Goal: Transaction & Acquisition: Purchase product/service

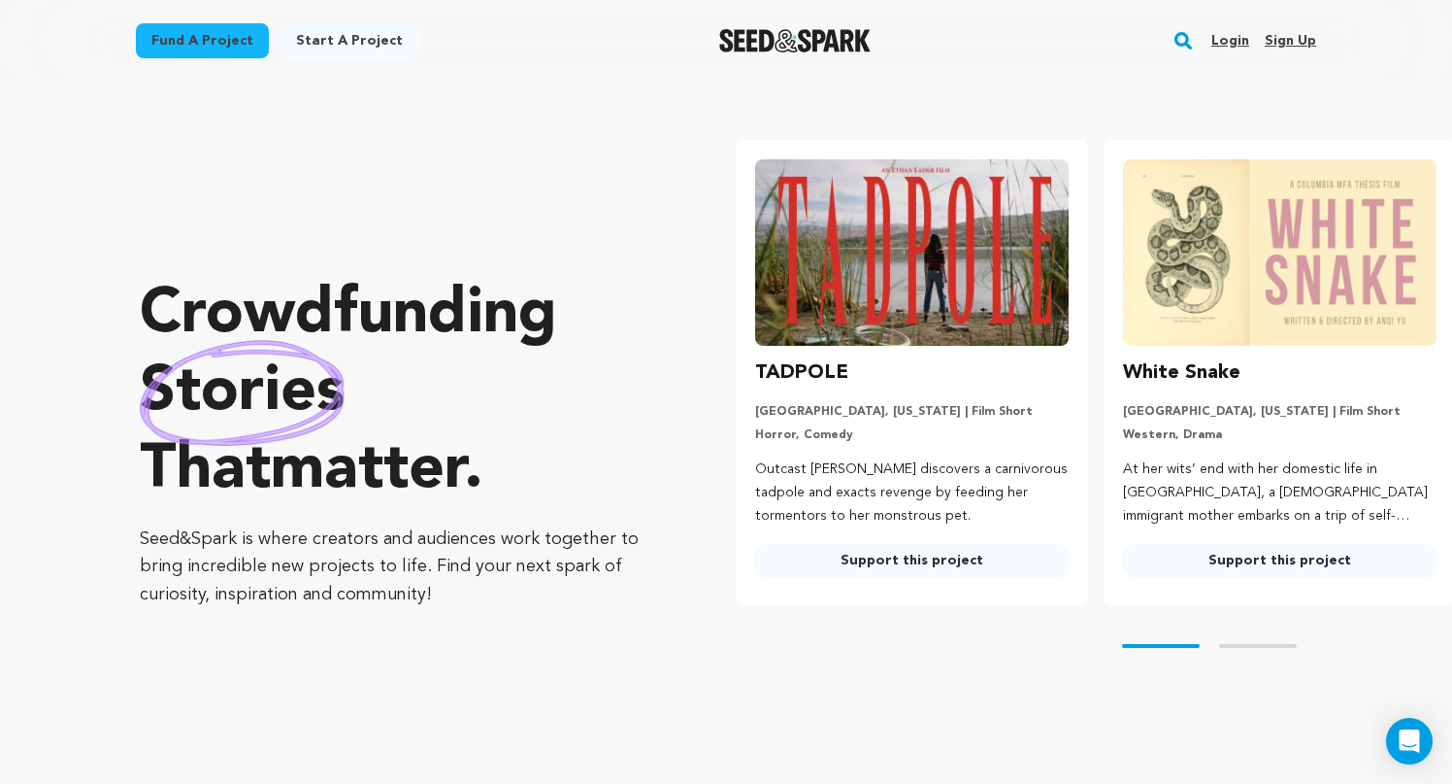
click at [1215, 33] on link "Login" at bounding box center [1231, 40] width 38 height 31
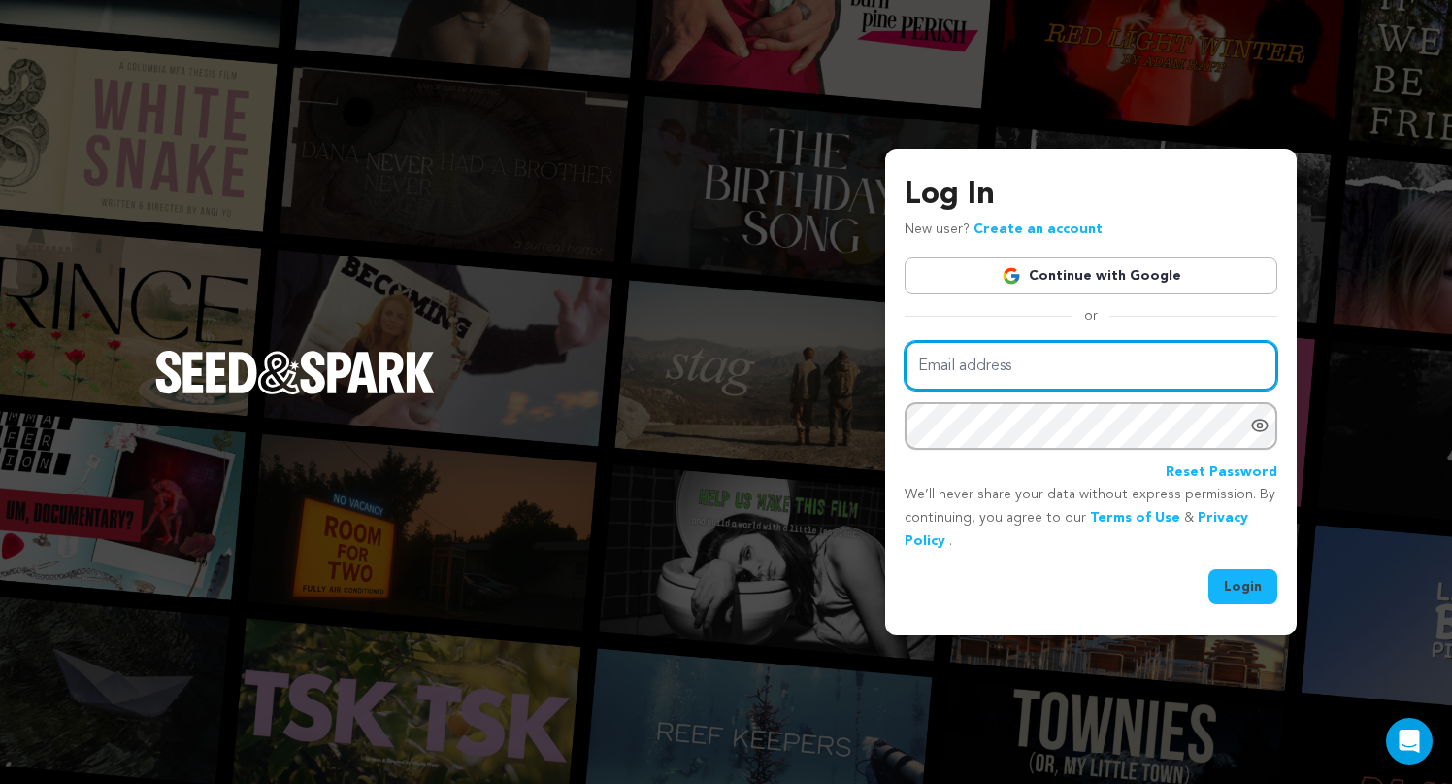
type input "elaine@threestudies.com"
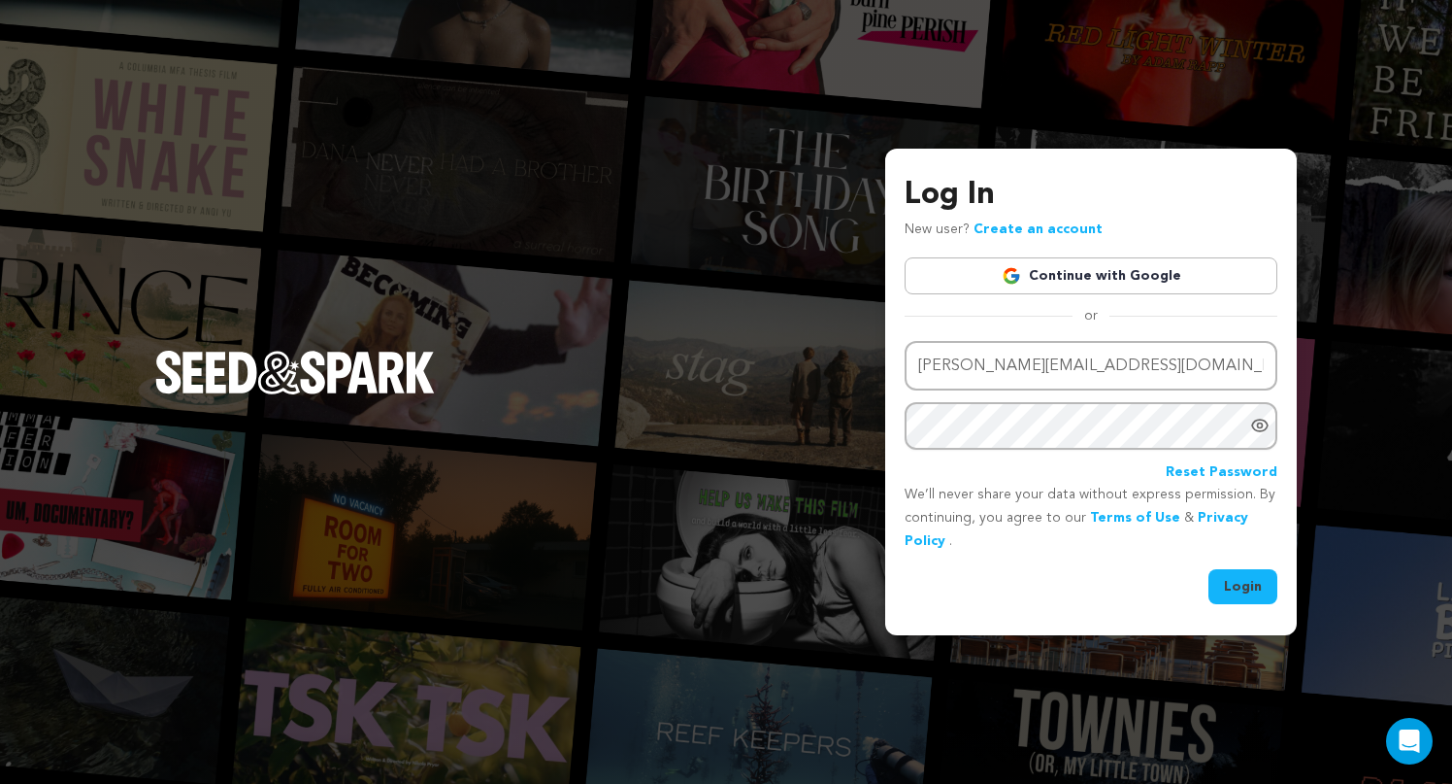
click at [1234, 589] on button "Login" at bounding box center [1243, 586] width 69 height 35
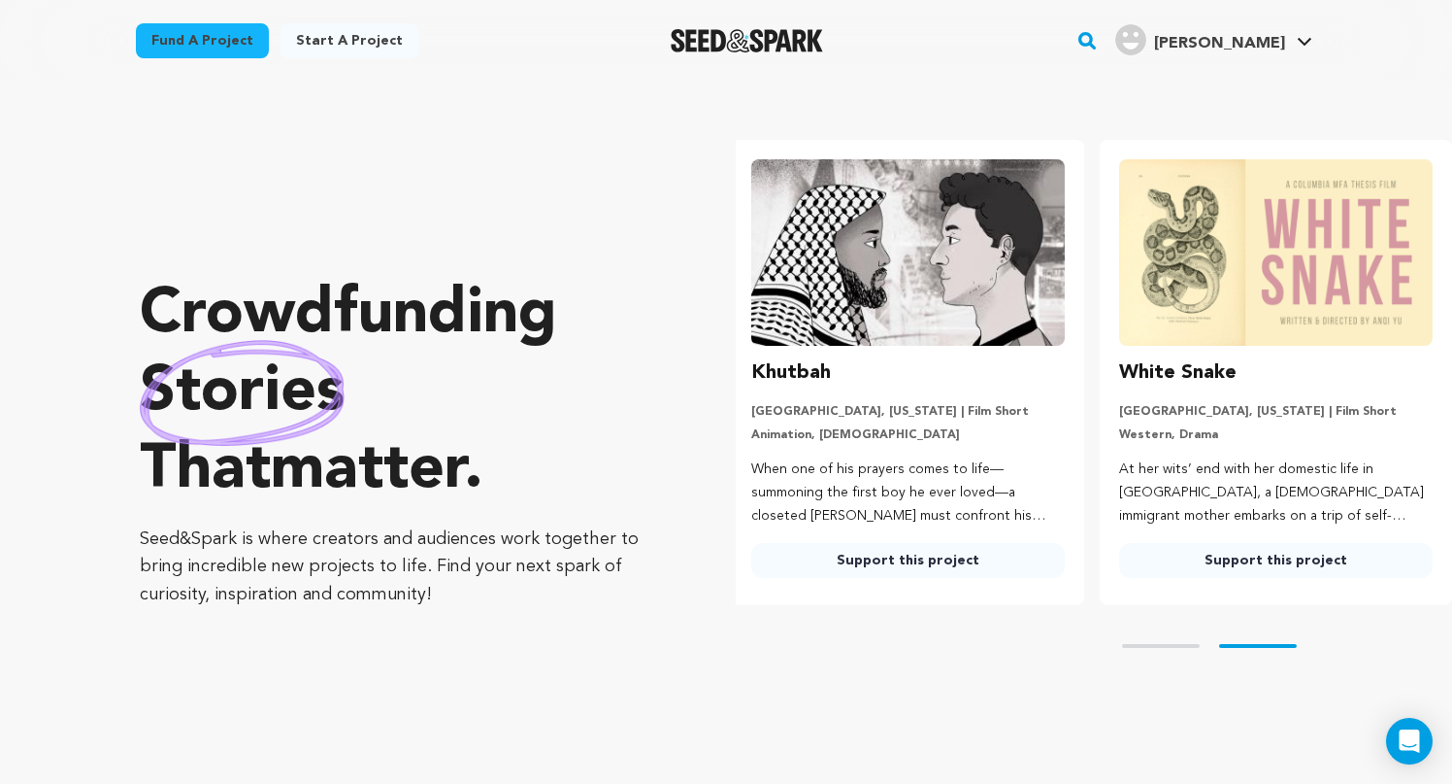
scroll to position [0, 384]
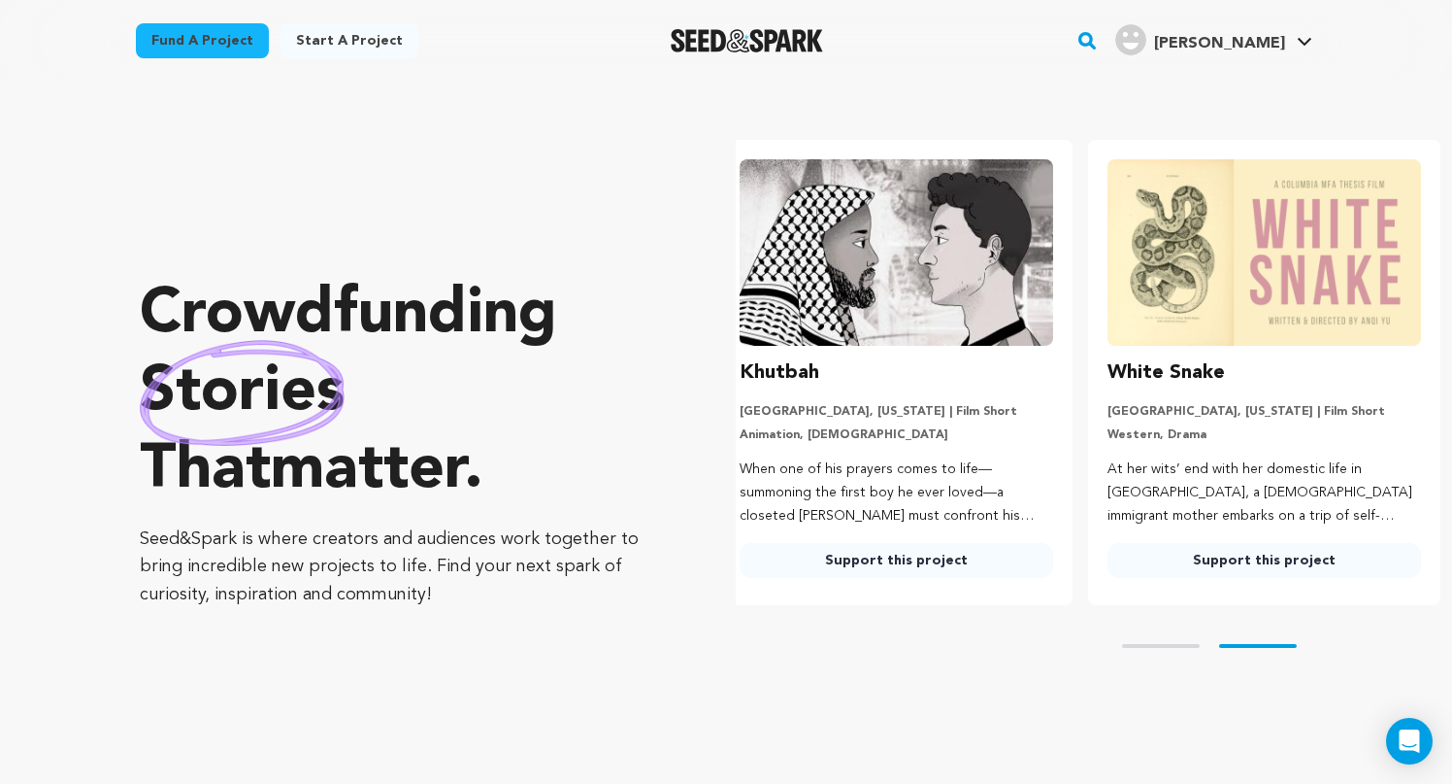
click at [244, 49] on link "Fund a project" at bounding box center [202, 40] width 133 height 35
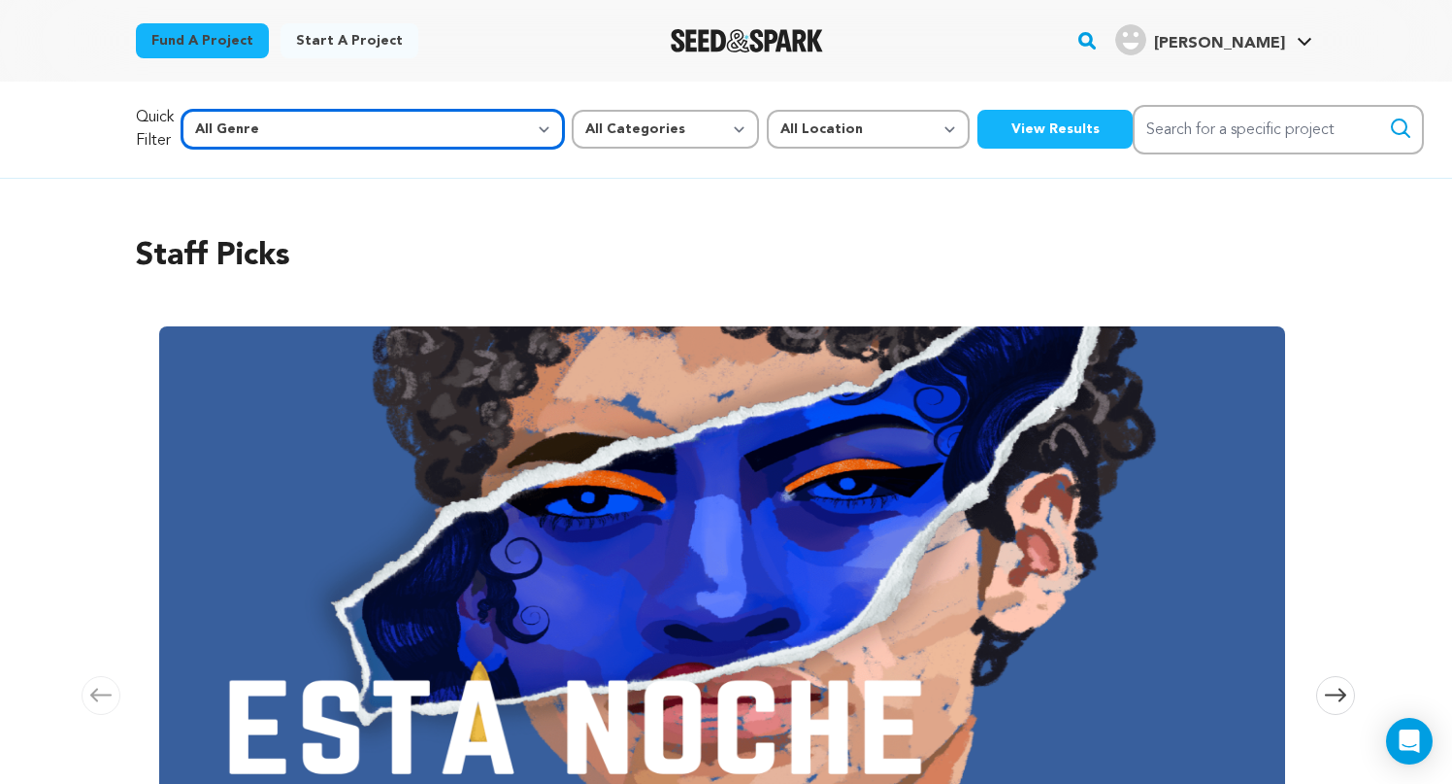
click at [325, 132] on select "All Genre Action Adventure Afrobeat Alternative Ambient Animation Bebop Big Ban…" at bounding box center [373, 129] width 383 height 39
click at [388, 161] on div "Quick Filter All Genre Action Adventure Afrobeat Alternative Ambient Animation …" at bounding box center [726, 130] width 1243 height 96
click at [388, 152] on div "Quick Filter All Genre Action Adventure Afrobeat Alternative Ambient Animation …" at bounding box center [726, 130] width 1181 height 50
click at [387, 136] on select "All Genre Action Adventure Afrobeat Alternative Ambient Animation Bebop Big Ban…" at bounding box center [373, 129] width 383 height 39
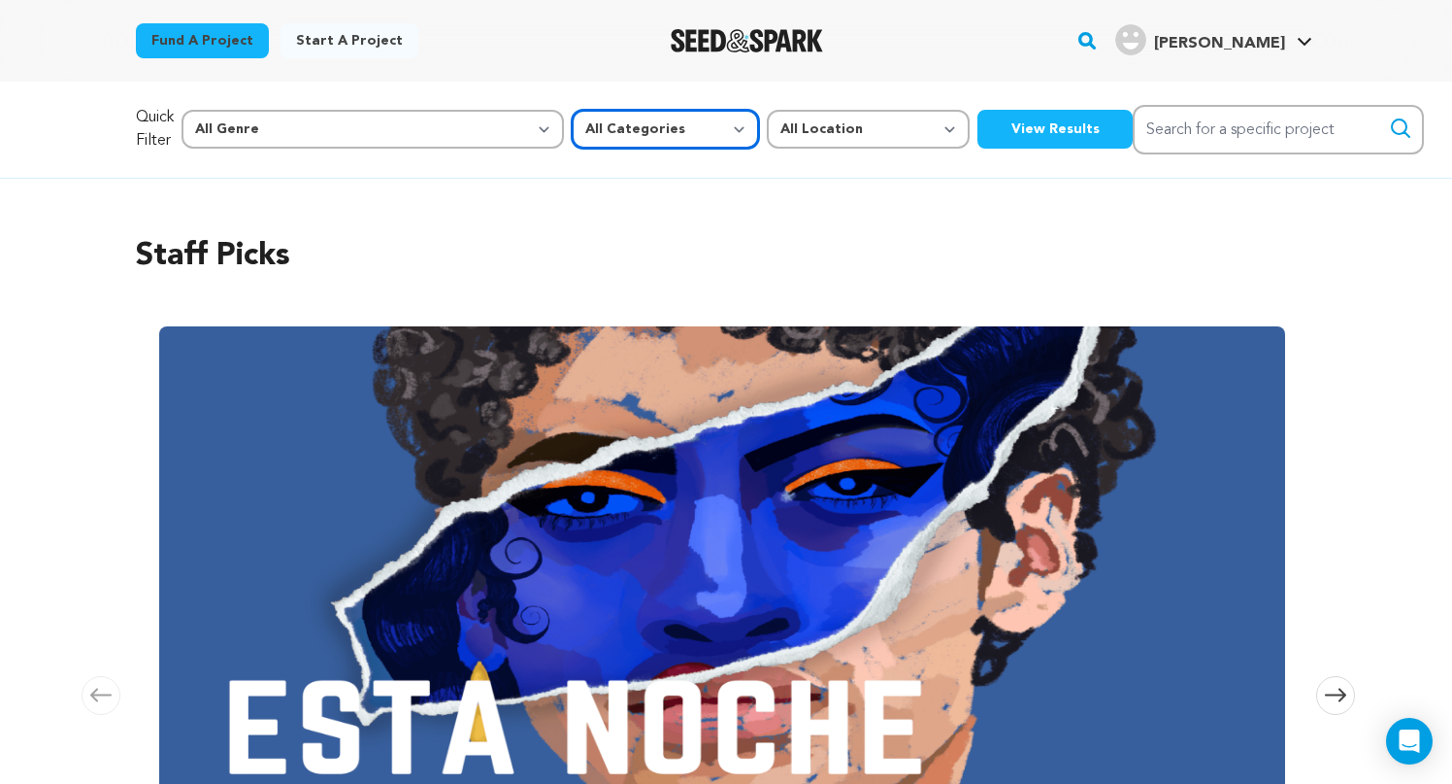
click at [572, 131] on select "All Categories Film Feature Film Short Series Music Video Comics Artist Residen…" at bounding box center [665, 129] width 187 height 39
select select "382"
click at [572, 110] on select "All Categories Film Feature Film Short Series Music Video Comics Artist Residen…" at bounding box center [665, 129] width 187 height 39
click at [978, 131] on button "View Results" at bounding box center [1055, 129] width 155 height 39
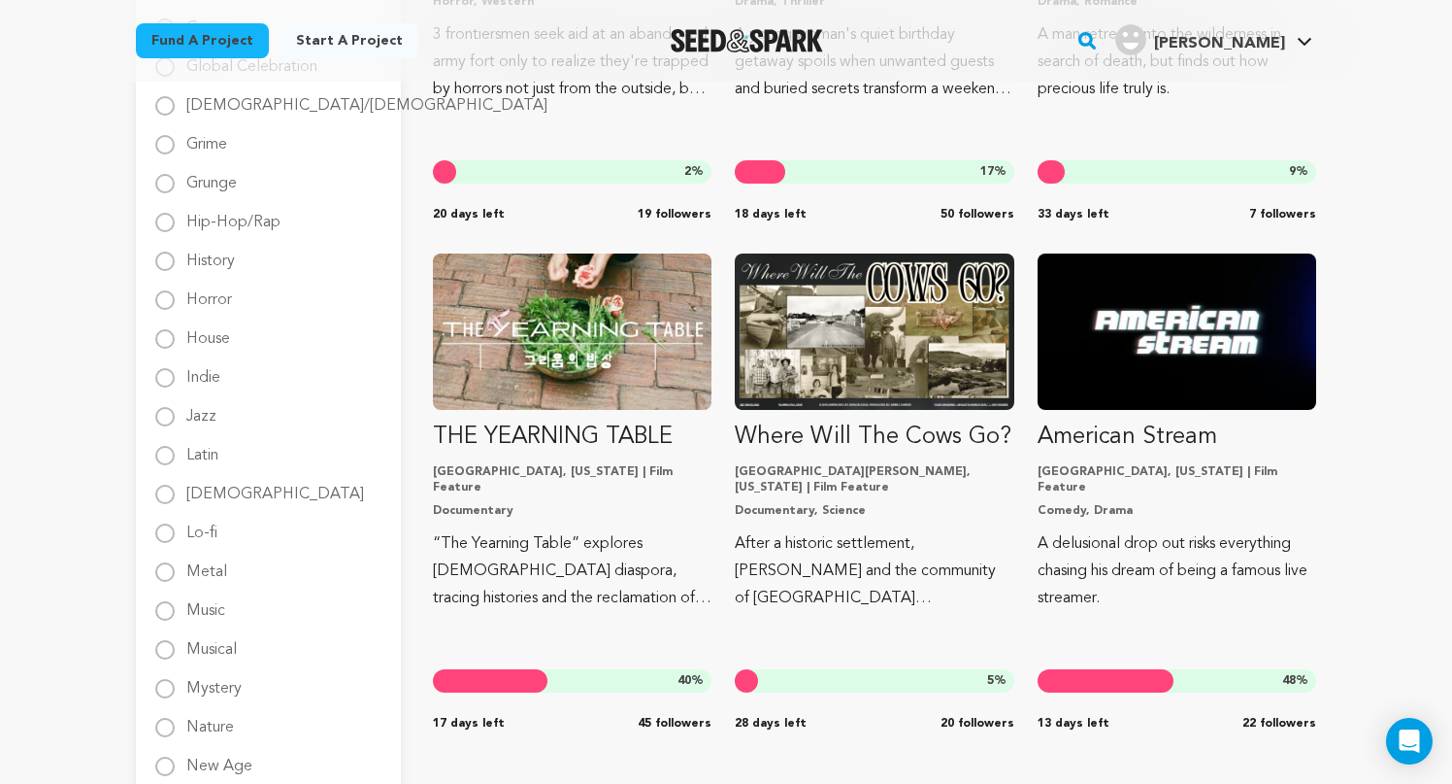
scroll to position [1625, 0]
